Goal: Information Seeking & Learning: Compare options

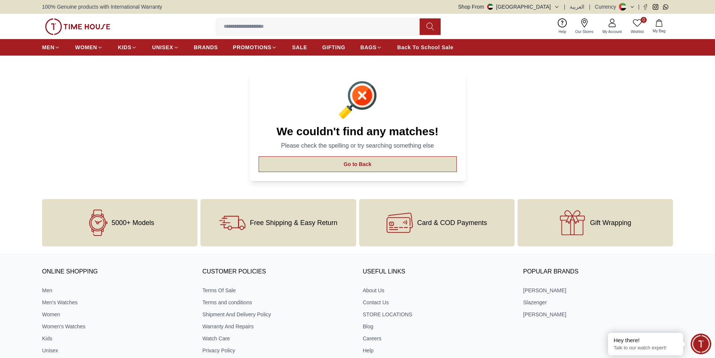
click at [386, 166] on button "Go to Back" at bounding box center [357, 164] width 198 height 16
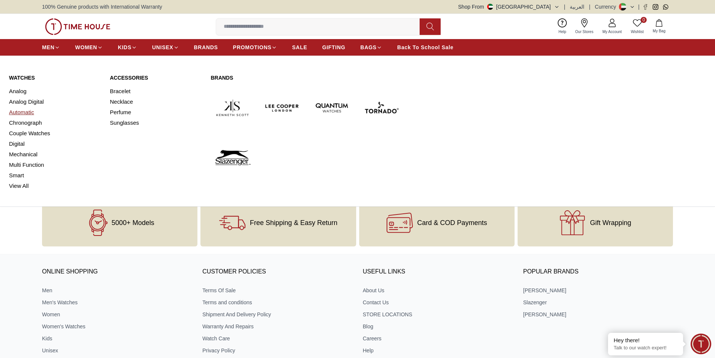
click at [27, 111] on link "Automatic" at bounding box center [55, 112] width 92 height 11
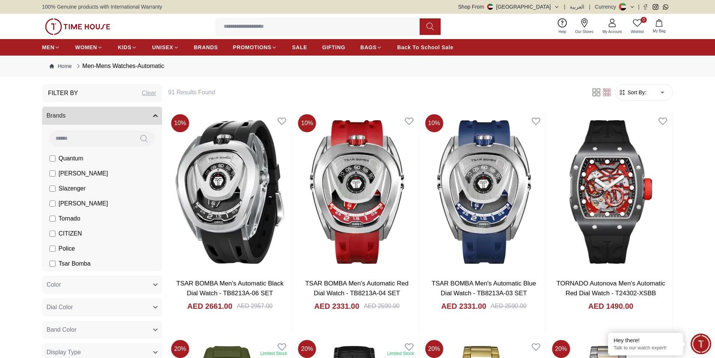
click at [71, 222] on span "Tornado" at bounding box center [70, 218] width 22 height 9
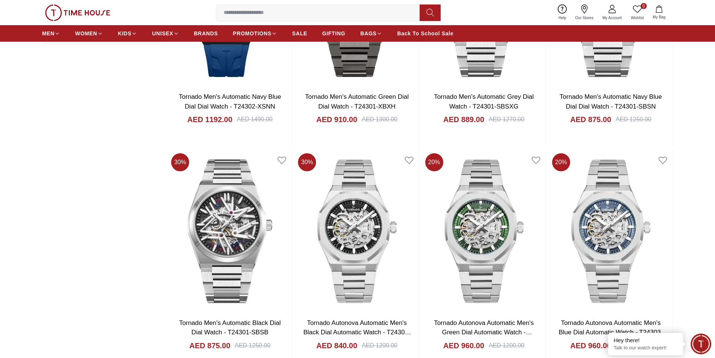
scroll to position [675, 0]
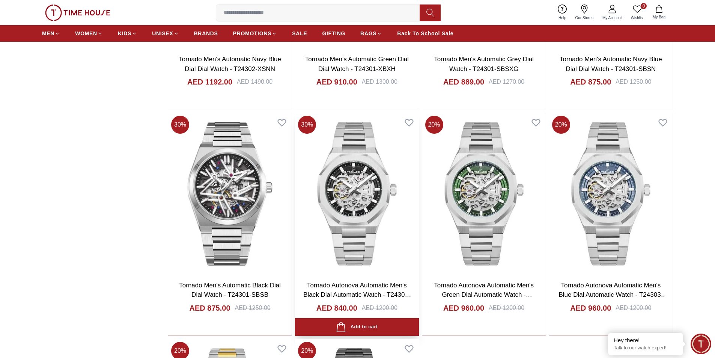
click at [384, 216] on img at bounding box center [356, 193] width 123 height 161
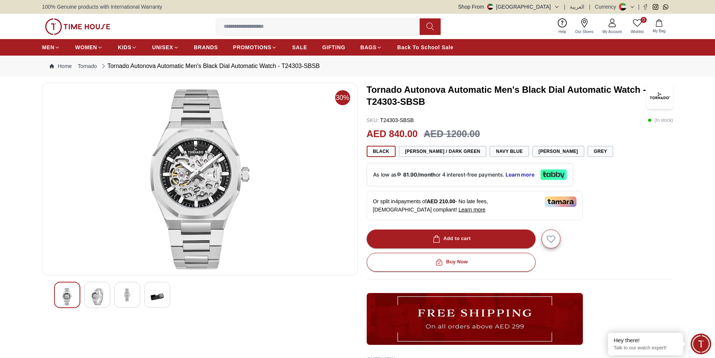
click at [100, 305] on img at bounding box center [97, 296] width 14 height 17
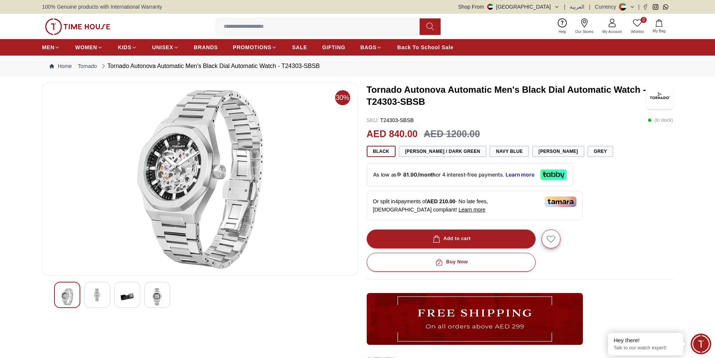
click at [118, 298] on div at bounding box center [127, 294] width 26 height 26
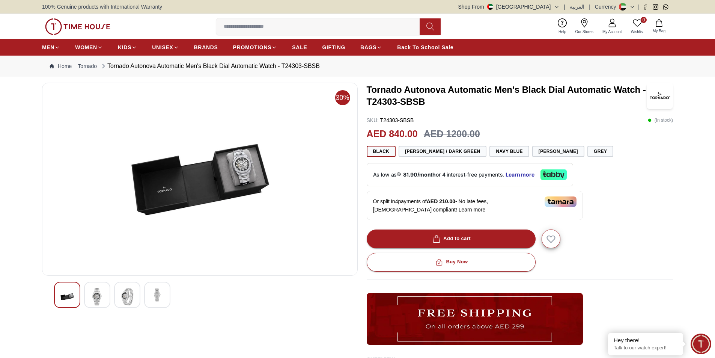
click at [154, 297] on img at bounding box center [157, 295] width 14 height 14
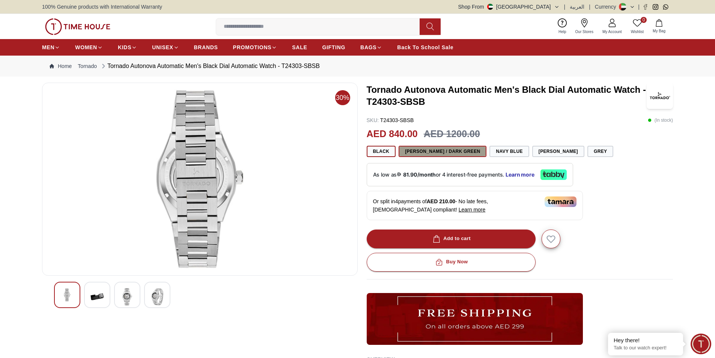
click at [449, 152] on button "[PERSON_NAME] / Dark Green" at bounding box center [442, 151] width 88 height 11
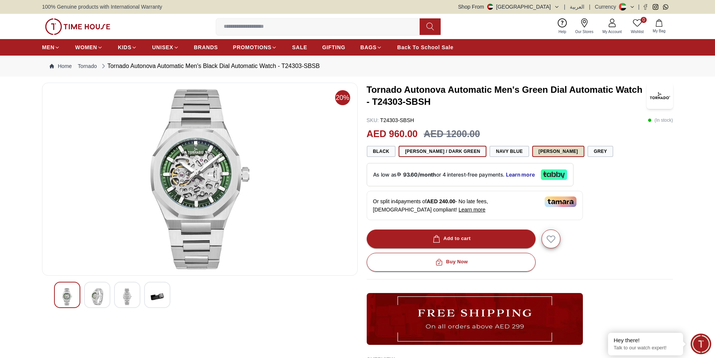
click at [536, 150] on button "[PERSON_NAME]" at bounding box center [558, 151] width 52 height 11
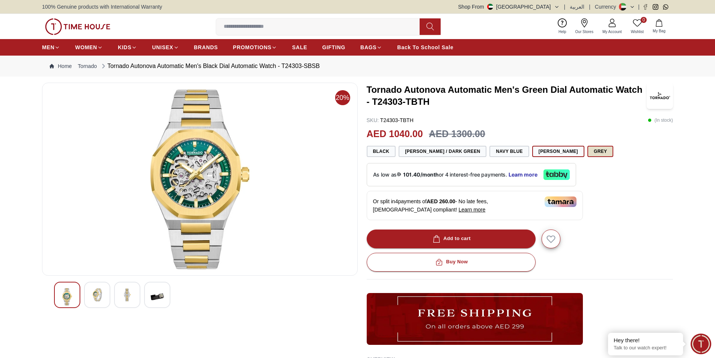
click at [592, 152] on button "Grey" at bounding box center [600, 151] width 26 height 11
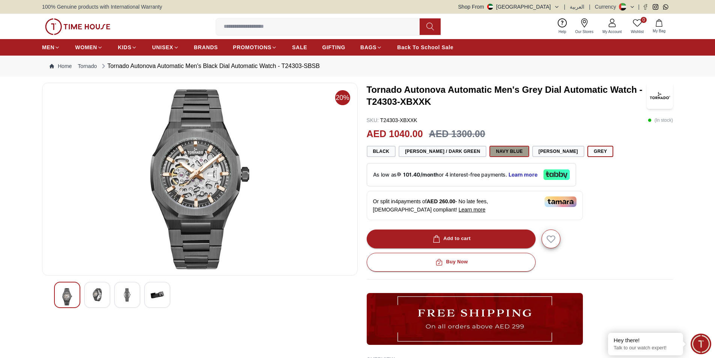
click at [493, 152] on button "Navy Blue" at bounding box center [508, 151] width 39 height 11
